Goal: Task Accomplishment & Management: Use online tool/utility

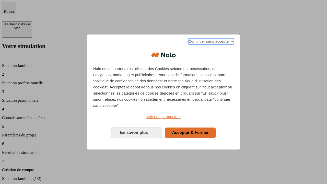
click at [210, 42] on span "Continuer sans accepter →" at bounding box center [210, 41] width 45 height 6
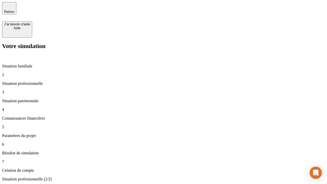
type input "30 000"
type input "40 000"
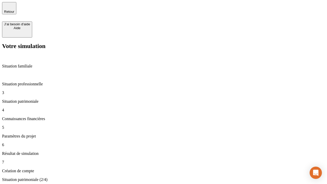
type input "1 100"
type input "20"
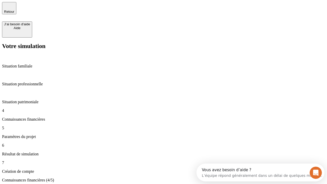
scroll to position [5, 0]
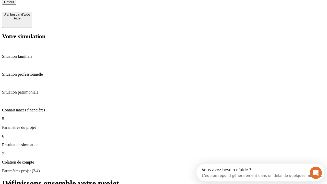
type input "40"
type input "62"
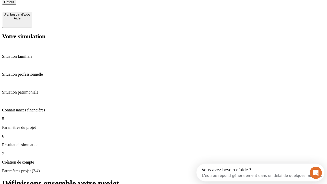
type input "50 000"
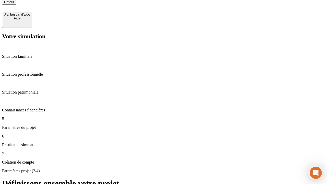
type input "640"
